Goal: Task Accomplishment & Management: Use online tool/utility

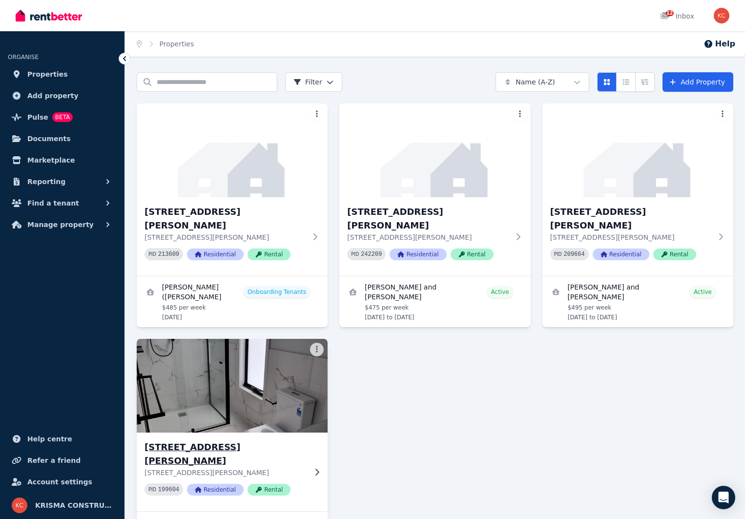
click at [251, 440] on h3 "Unit 4/572 MELTON HIGHWAY, SYDENHAM" at bounding box center [225, 453] width 162 height 27
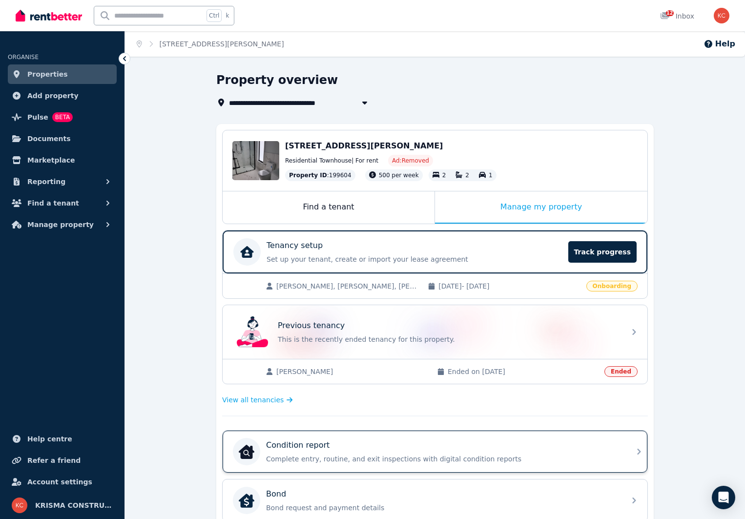
click at [530, 458] on p "Complete entry, routine, and exit inspections with digital condition reports" at bounding box center [442, 459] width 353 height 10
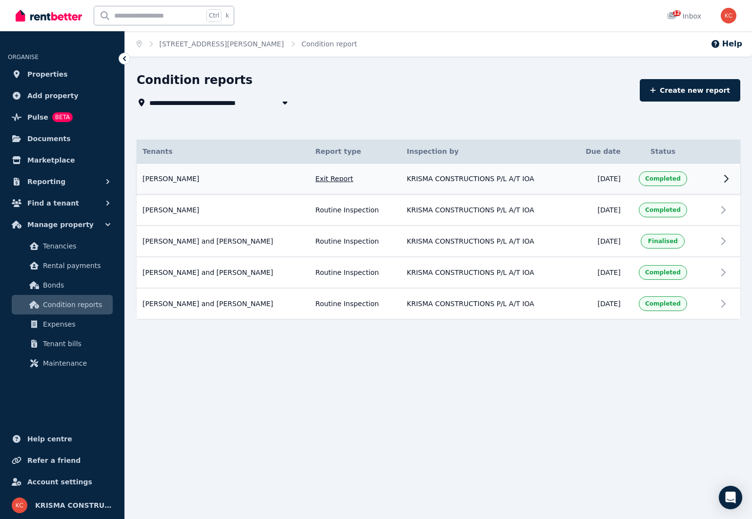
click at [724, 179] on icon at bounding box center [726, 179] width 12 height 12
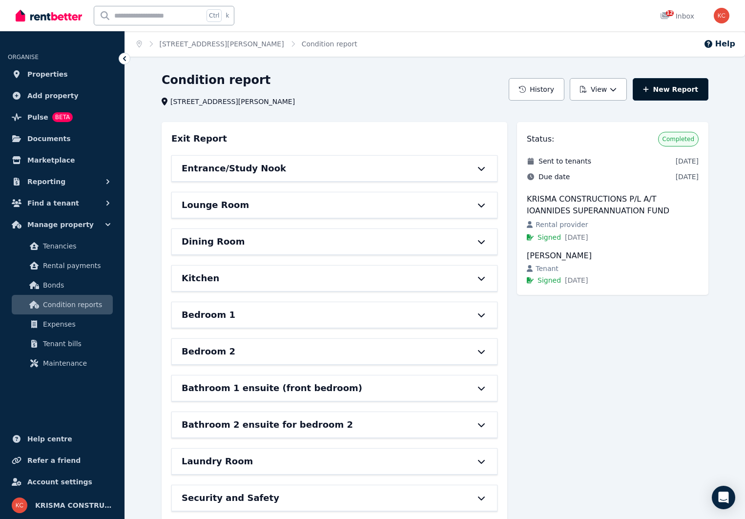
click at [674, 89] on link "New Report" at bounding box center [670, 89] width 76 height 22
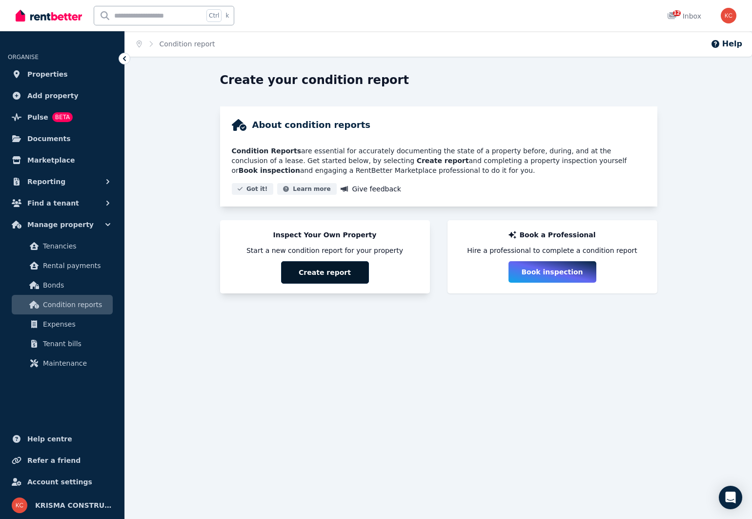
click at [327, 269] on button "Create report" at bounding box center [325, 272] width 88 height 22
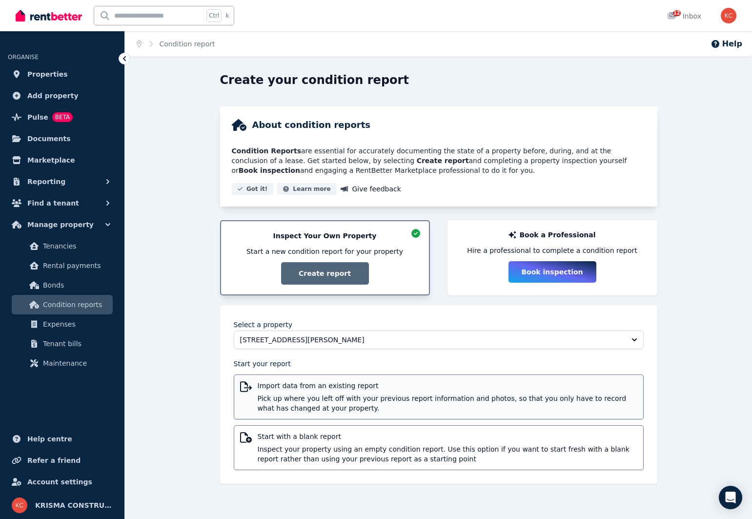
click at [340, 390] on span "Import data from an existing report" at bounding box center [448, 386] width 380 height 10
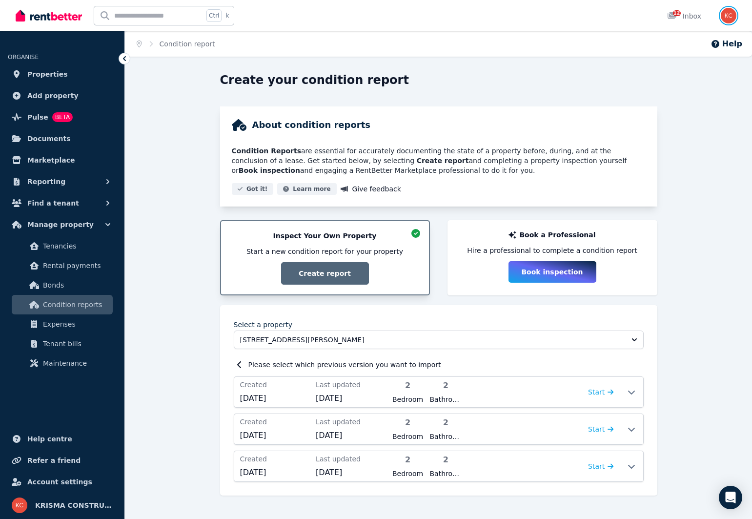
click at [727, 18] on img "button" at bounding box center [729, 16] width 16 height 16
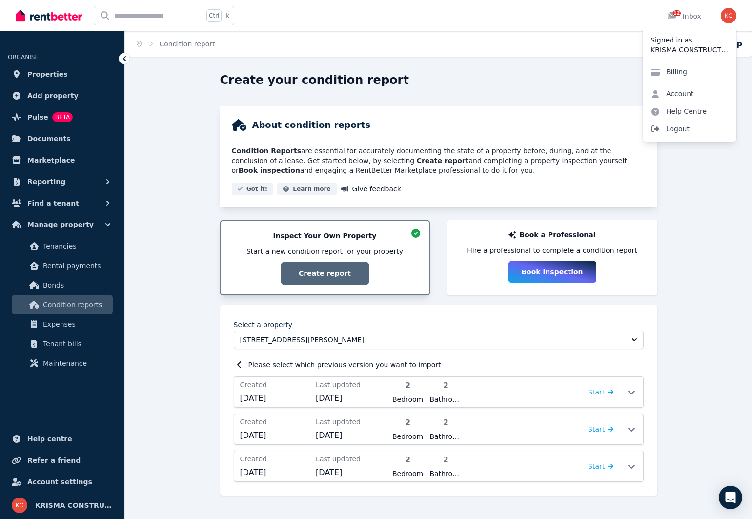
click at [669, 130] on span "Logout" at bounding box center [690, 129] width 94 height 18
